Goal: Task Accomplishment & Management: Manage account settings

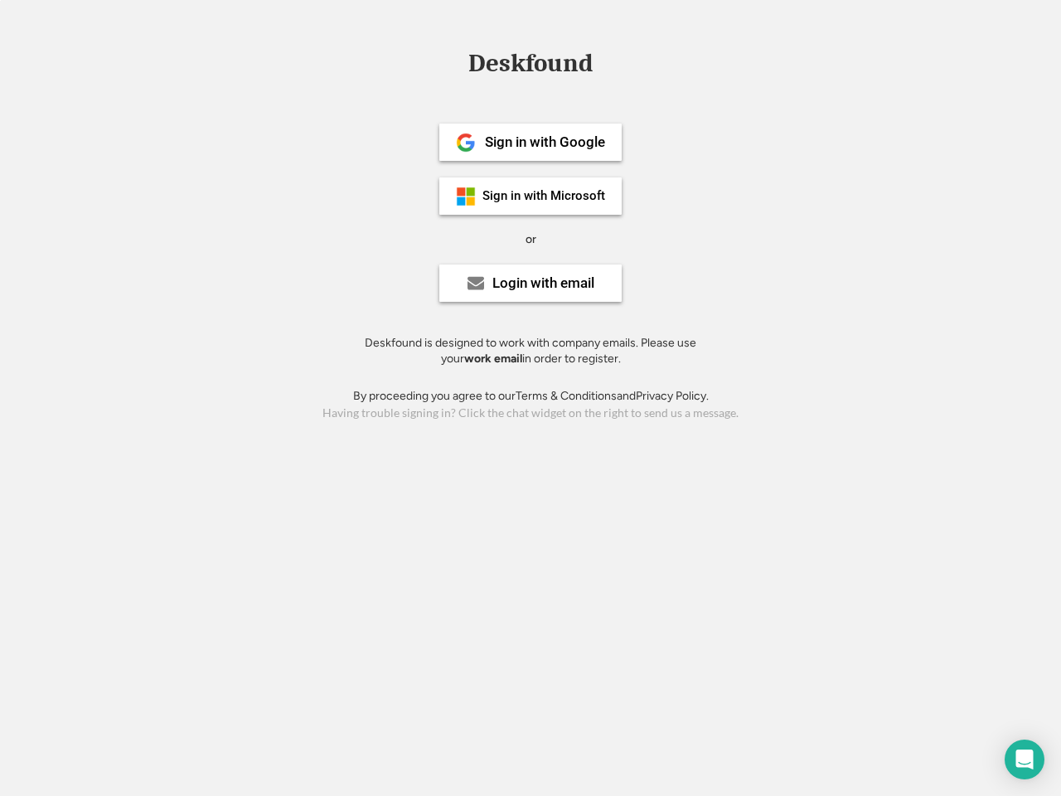
click at [531, 237] on div "or" at bounding box center [531, 239] width 11 height 17
click at [531, 66] on div "Deskfound" at bounding box center [530, 64] width 141 height 26
click at [454, 63] on div "Deskfound" at bounding box center [530, 67] width 1061 height 32
click at [531, 66] on div "Deskfound" at bounding box center [530, 64] width 141 height 26
click at [531, 239] on div "or" at bounding box center [531, 239] width 11 height 17
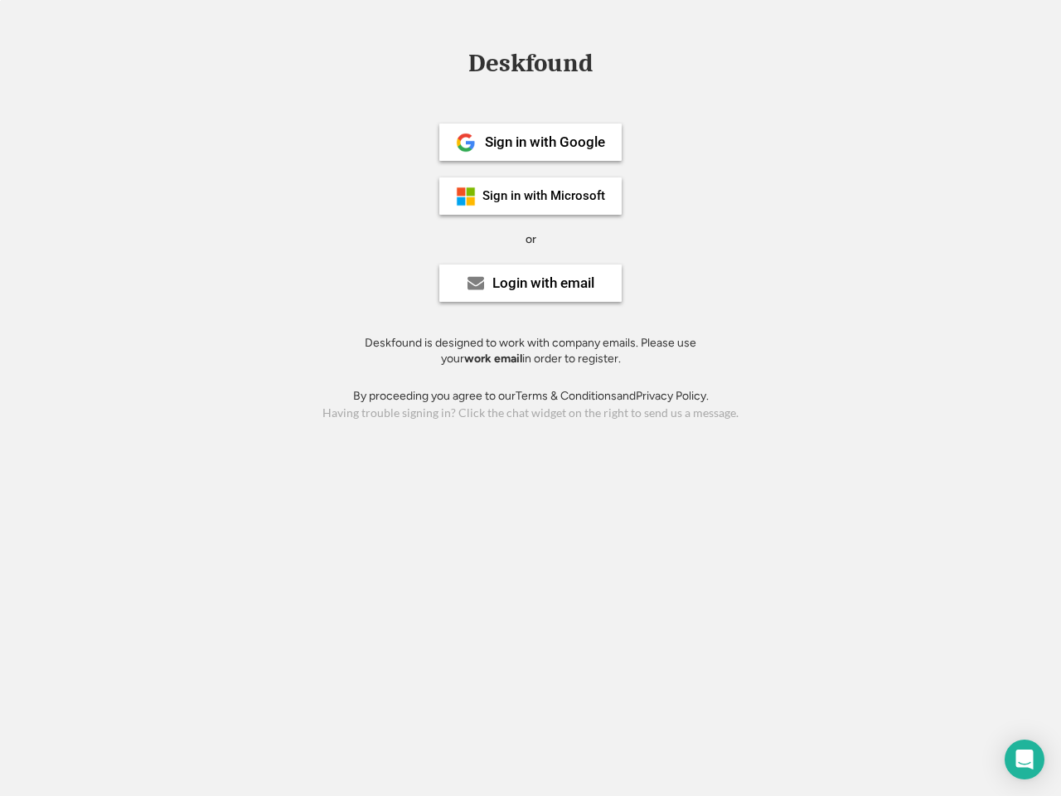
click at [531, 142] on div "Sign in with Google" at bounding box center [545, 142] width 120 height 14
click at [545, 142] on div "Sign in with Google" at bounding box center [545, 142] width 120 height 14
click at [466, 143] on img at bounding box center [466, 143] width 20 height 20
click at [531, 196] on div "Sign in with Microsoft" at bounding box center [544, 196] width 123 height 12
click at [545, 196] on div "Sign in with Microsoft" at bounding box center [544, 196] width 123 height 12
